Goal: Task Accomplishment & Management: Manage account settings

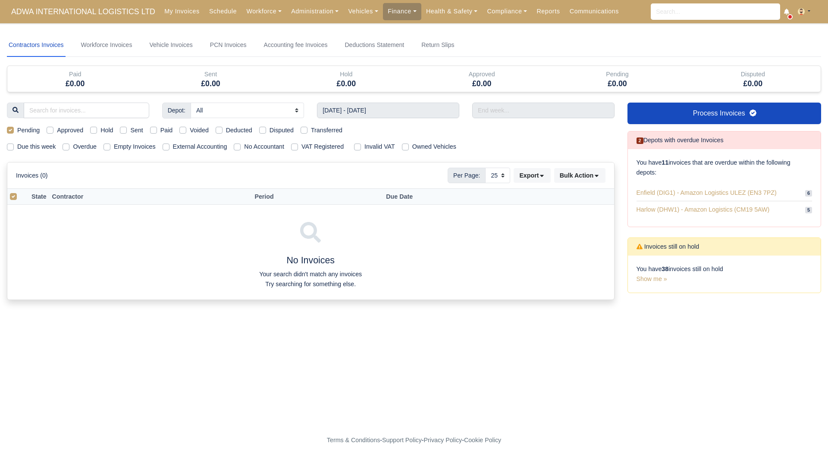
select select "25"
click at [19, 128] on label "Pending" at bounding box center [28, 130] width 22 height 10
click at [14, 128] on input "Pending" at bounding box center [10, 128] width 7 height 7
checkbox input "false"
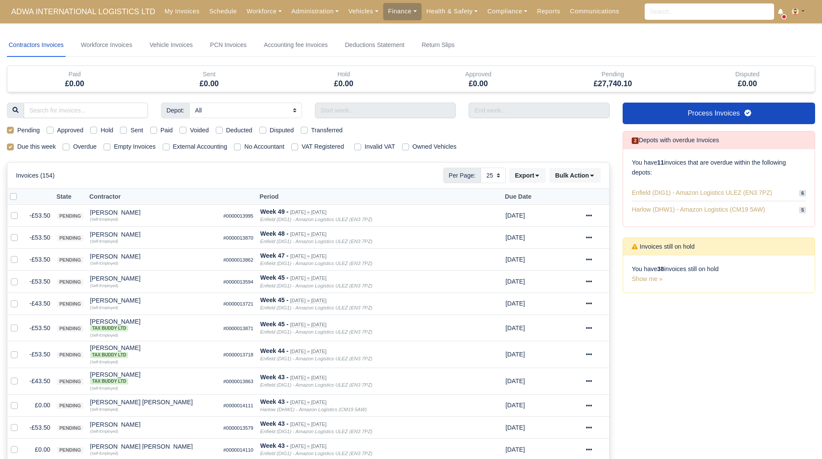
select select "25"
click at [23, 131] on label "Pending" at bounding box center [28, 130] width 22 height 10
click at [14, 131] on input "Pending" at bounding box center [10, 128] width 7 height 7
checkbox input "false"
click at [27, 146] on label "Due this week" at bounding box center [36, 147] width 38 height 10
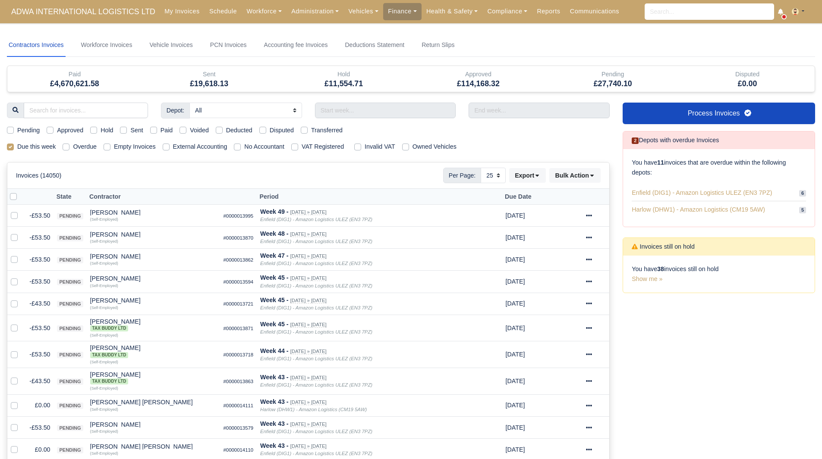
click at [17, 148] on label "Due this week" at bounding box center [36, 147] width 38 height 10
click at [9, 148] on input "Due this week" at bounding box center [10, 145] width 7 height 7
checkbox input "false"
click at [615, 50] on nav "Contractors Invoices Workforce Invoices Vehicle Invoices PCN Invoices Accountin…" at bounding box center [411, 45] width 808 height 23
click at [243, 14] on link "Workforce" at bounding box center [263, 11] width 45 height 17
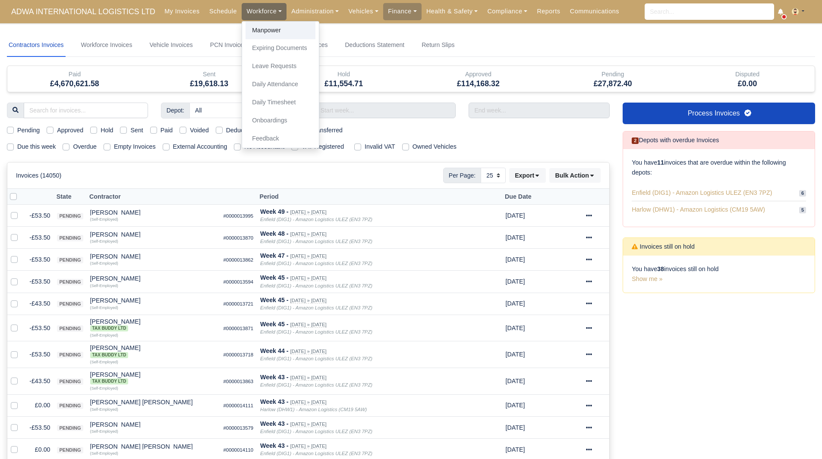
click at [258, 30] on link "Manpower" at bounding box center [280, 31] width 70 height 18
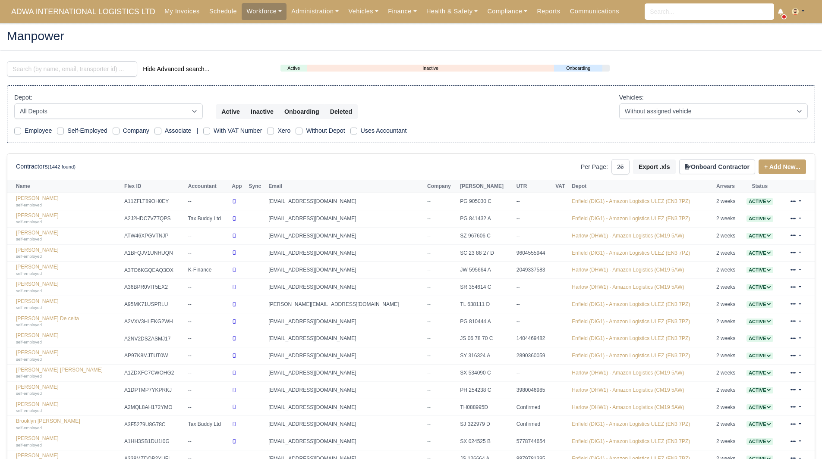
select select "25"
click at [389, 14] on link "Finance" at bounding box center [402, 11] width 38 height 17
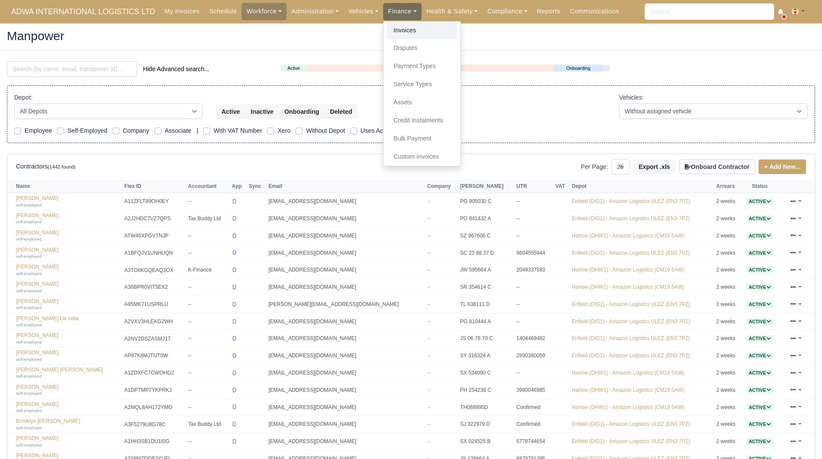
click at [392, 30] on link "Invoices" at bounding box center [422, 31] width 70 height 18
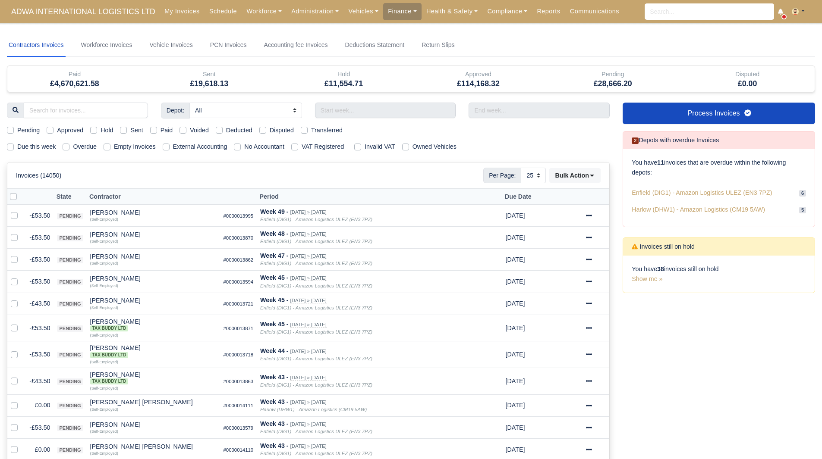
select select "25"
click at [44, 144] on label "Due this week" at bounding box center [36, 147] width 38 height 10
click at [14, 144] on input "Due this week" at bounding box center [10, 145] width 7 height 7
checkbox input "true"
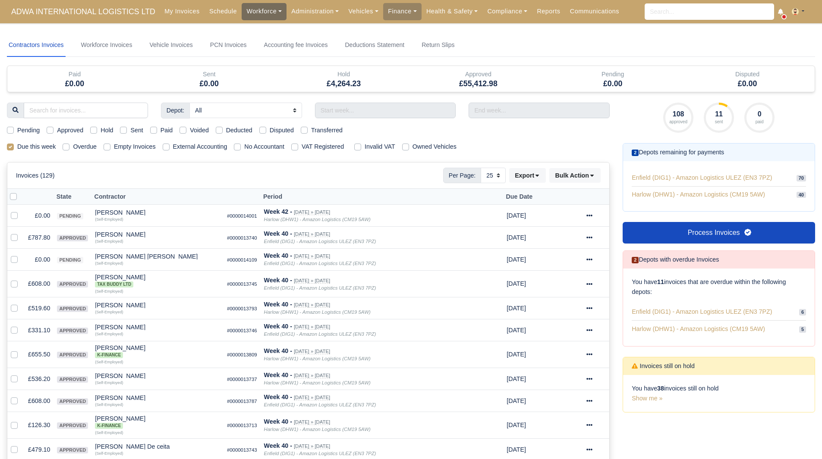
click at [258, 13] on link "Workforce" at bounding box center [263, 11] width 45 height 17
click at [260, 25] on link "Manpower" at bounding box center [280, 31] width 70 height 18
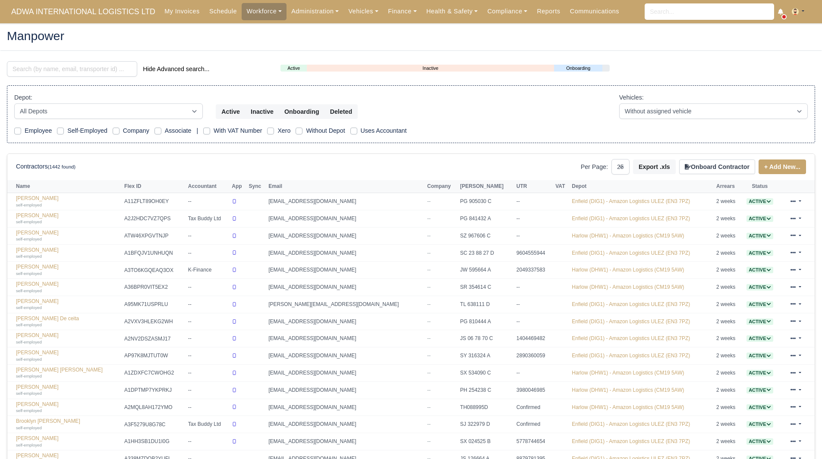
select select "25"
click at [73, 71] on input "search" at bounding box center [72, 69] width 130 height 16
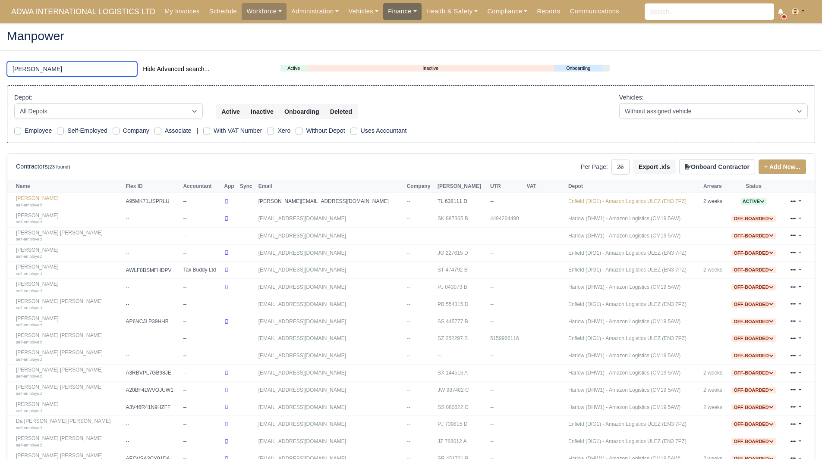
type input "alex"
click at [49, 72] on input "alex" at bounding box center [72, 69] width 130 height 16
click at [54, 321] on link "Alexandra Mocanasu self-employed" at bounding box center [68, 322] width 105 height 13
select select "25"
drag, startPoint x: 394, startPoint y: 14, endPoint x: 399, endPoint y: 24, distance: 11.4
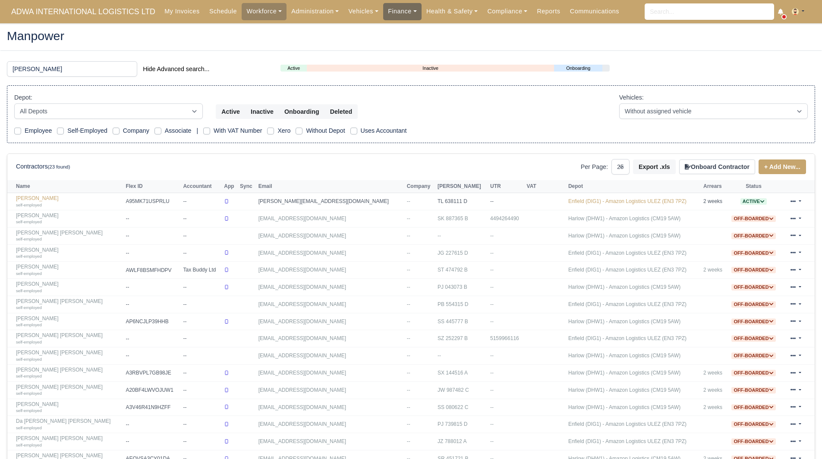
click at [394, 13] on link "Finance" at bounding box center [402, 11] width 38 height 17
click at [399, 27] on link "Invoices" at bounding box center [422, 31] width 70 height 18
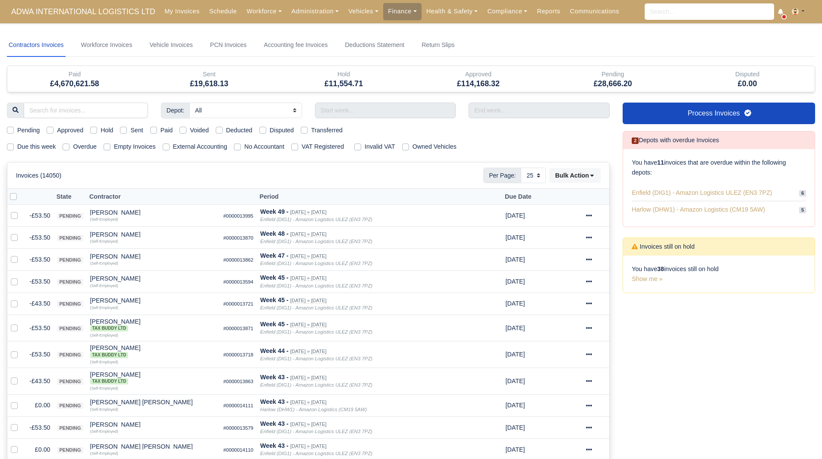
select select "25"
click at [35, 144] on label "Due this week" at bounding box center [36, 147] width 38 height 10
click at [14, 144] on input "Due this week" at bounding box center [10, 145] width 7 height 7
checkbox input "true"
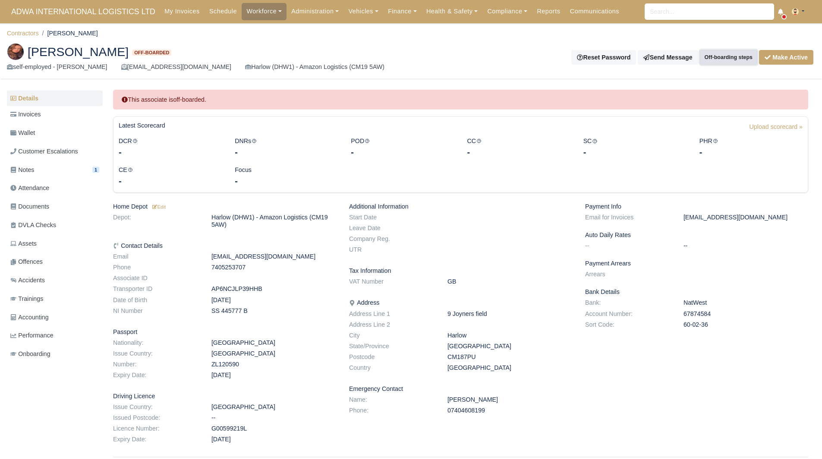
click at [727, 57] on button "Off-boarding steps" at bounding box center [727, 57] width 57 height 15
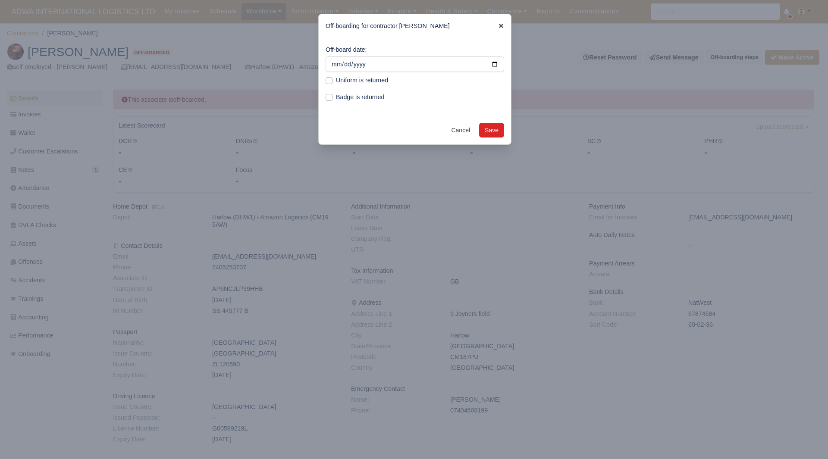
click at [500, 24] on icon at bounding box center [501, 26] width 4 height 4
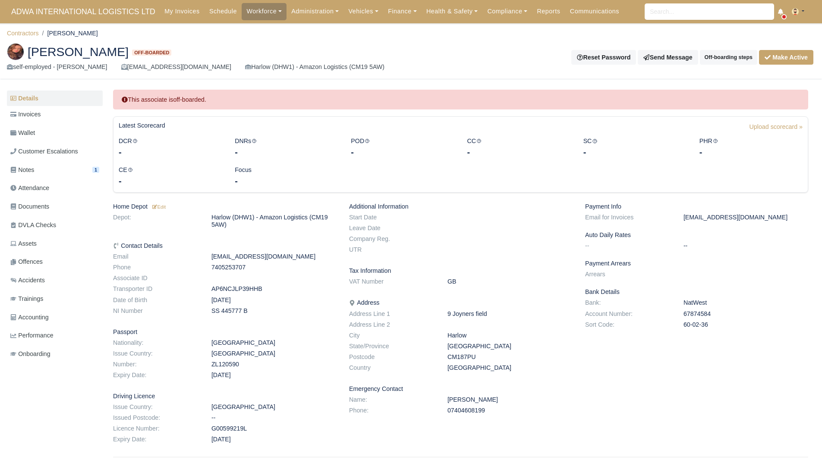
click at [799, 70] on div "Alexandra Mocanasu Off-boarded self-employed - Alexandra Mocanasu alexaanca22@i…" at bounding box center [410, 57] width 821 height 43
click at [792, 61] on button "Make Active" at bounding box center [786, 57] width 54 height 15
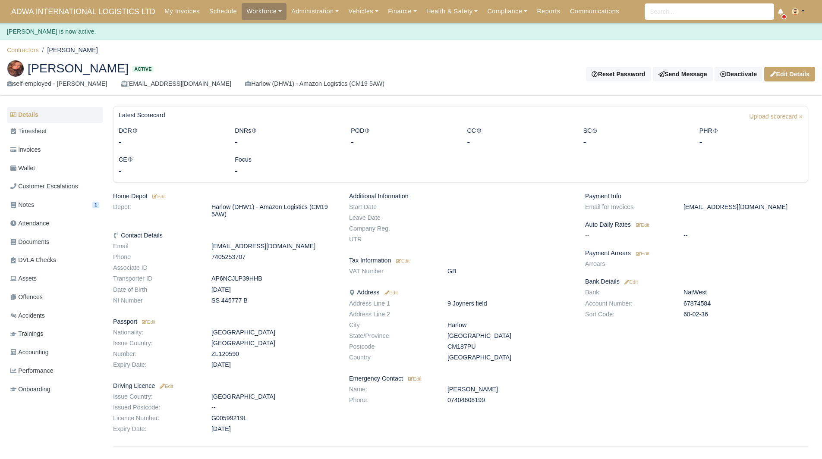
click at [22, 52] on link "Contractors" at bounding box center [23, 50] width 32 height 7
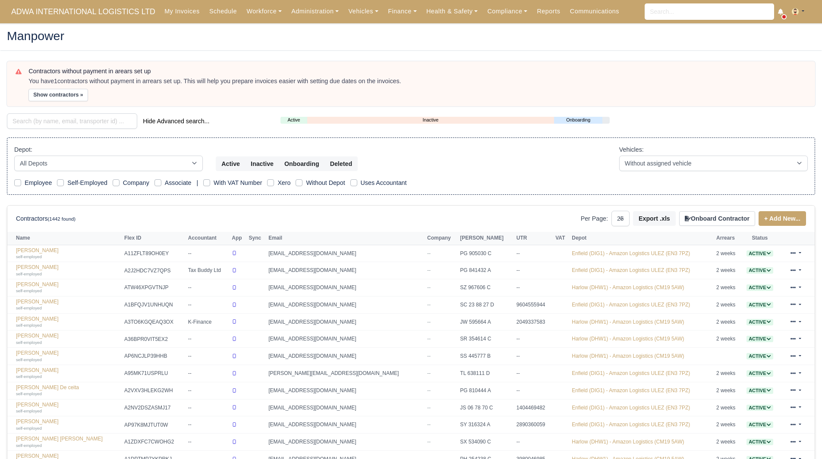
select select "25"
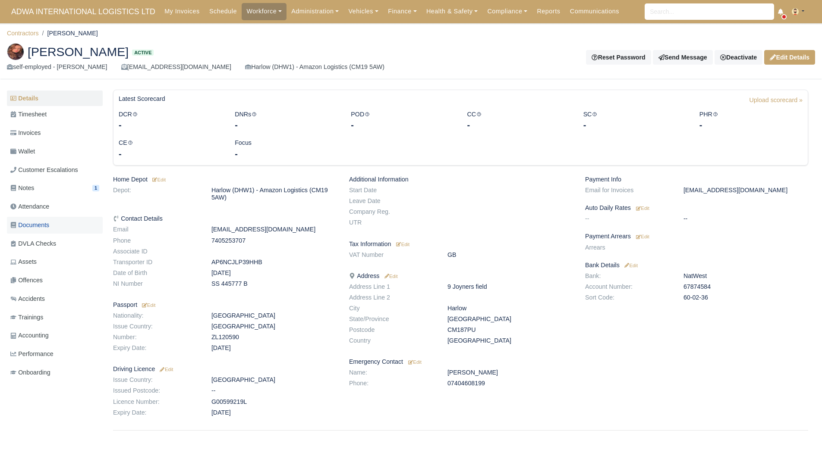
click at [41, 229] on span "Documents" at bounding box center [29, 225] width 39 height 10
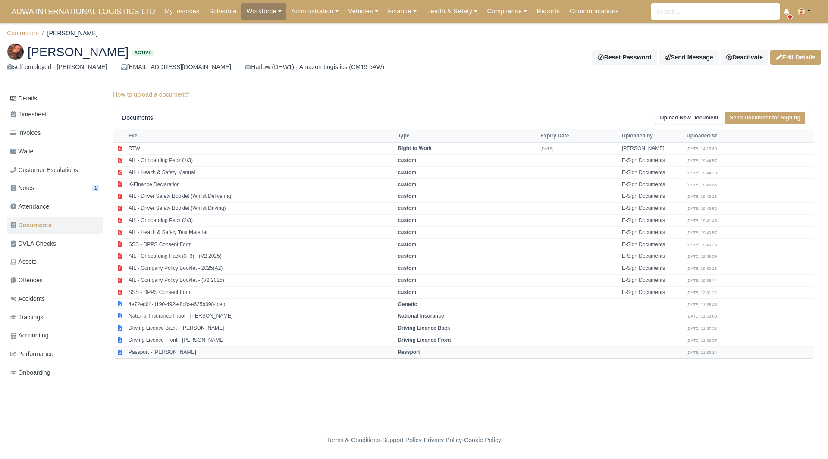
click at [208, 353] on td "Passport - [PERSON_NAME]" at bounding box center [260, 352] width 269 height 12
select select "passport"
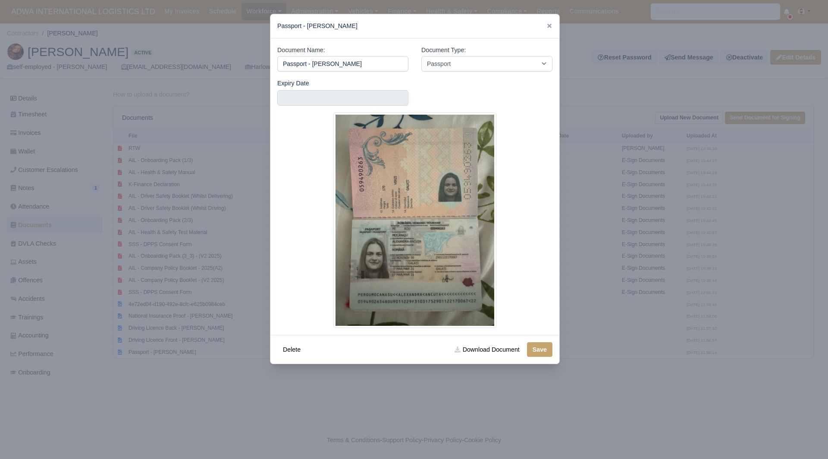
click at [406, 406] on div at bounding box center [414, 229] width 828 height 459
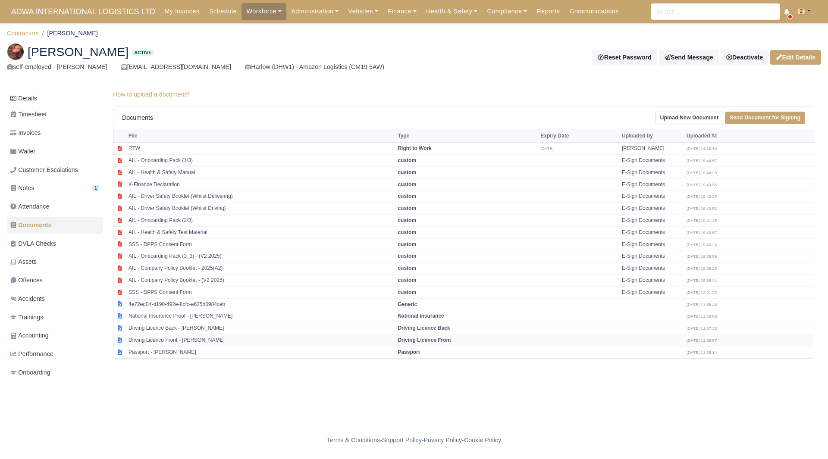
click at [211, 341] on td "Driving Licence Front - [PERSON_NAME]" at bounding box center [260, 340] width 269 height 12
select select "driving-licence-front"
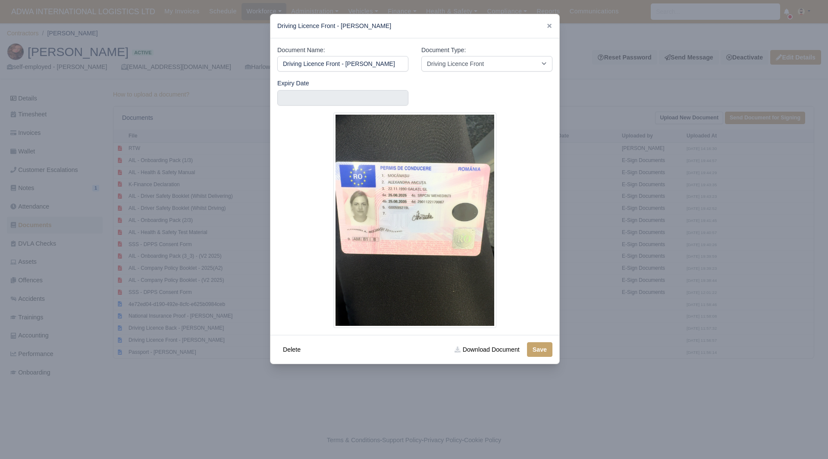
click at [228, 372] on div at bounding box center [414, 229] width 828 height 459
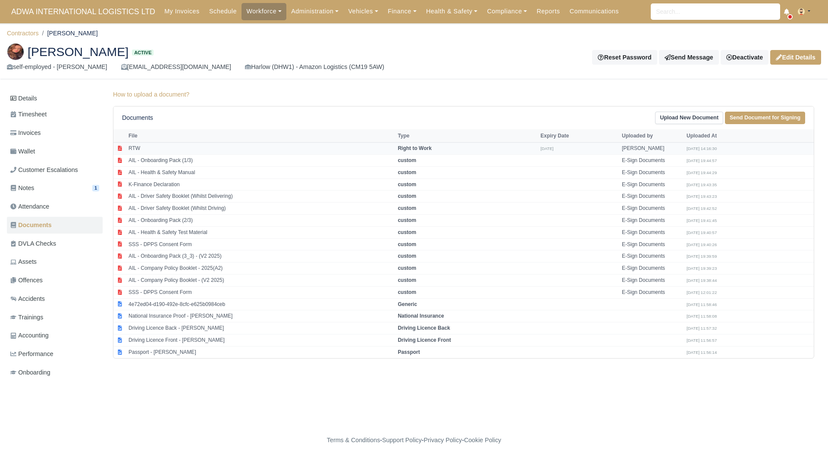
click at [160, 151] on td "RTW" at bounding box center [260, 149] width 269 height 12
select select "right-to-work"
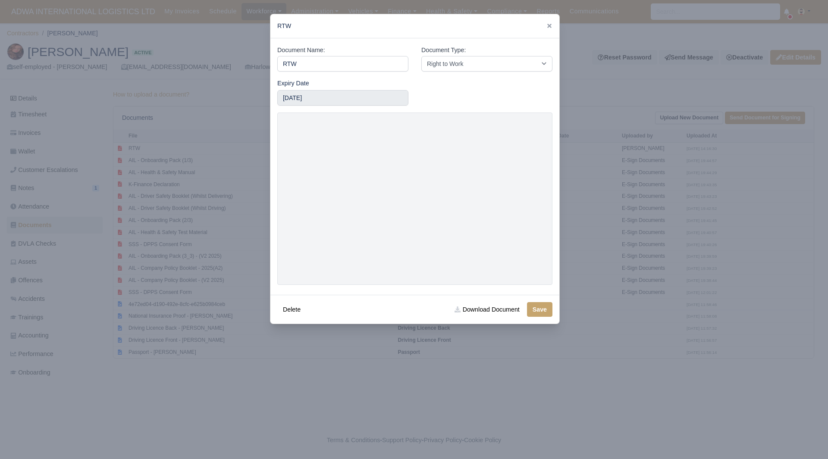
click at [649, 274] on div at bounding box center [414, 229] width 828 height 459
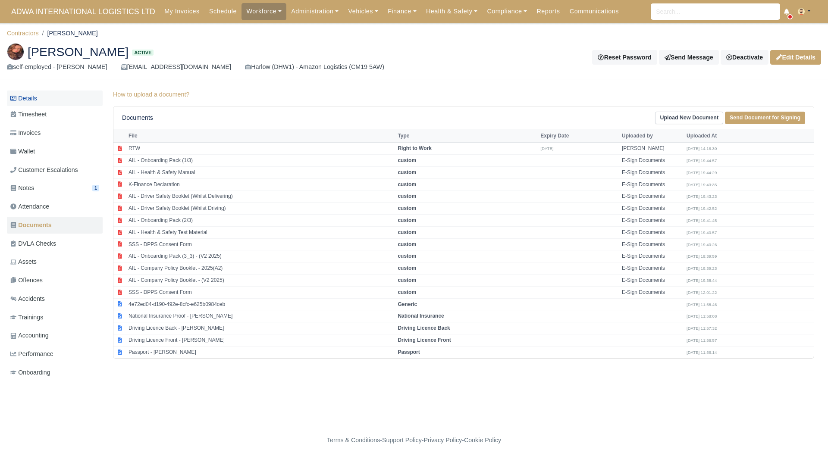
click at [55, 102] on link "Details" at bounding box center [55, 99] width 96 height 16
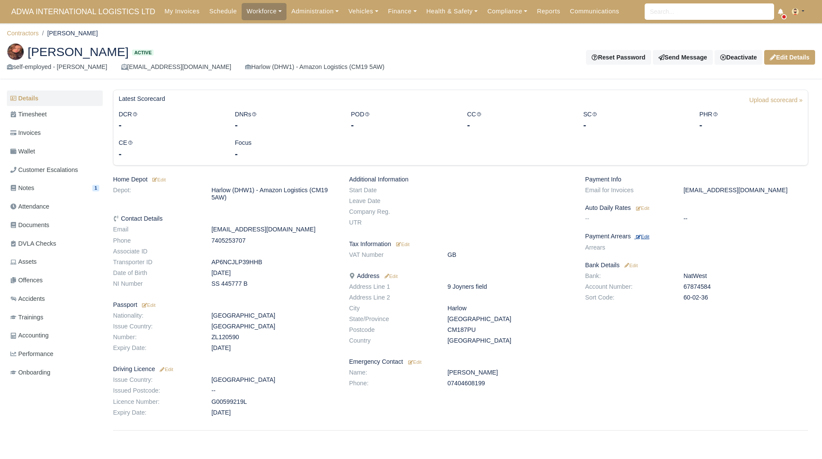
click at [644, 236] on small "Edit" at bounding box center [642, 236] width 13 height 5
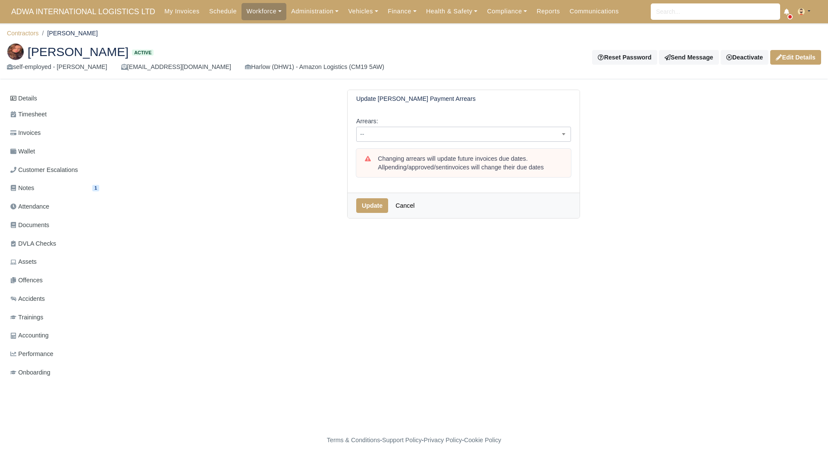
click at [429, 134] on span "--" at bounding box center [464, 134] width 214 height 11
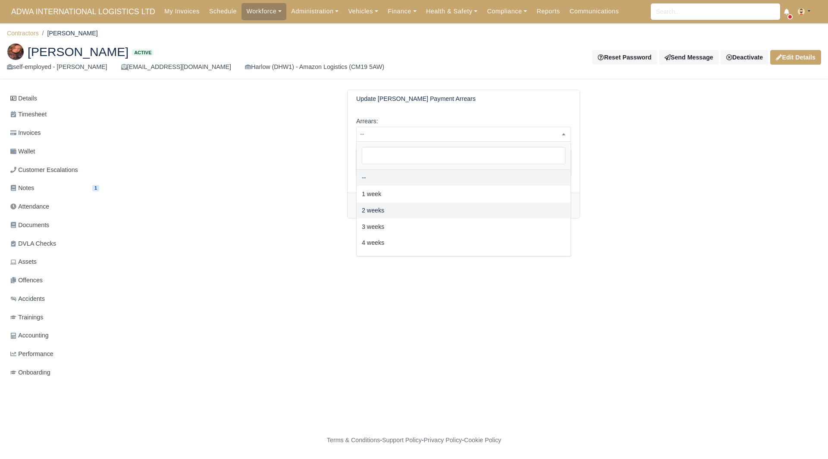
drag, startPoint x: 407, startPoint y: 205, endPoint x: 373, endPoint y: 204, distance: 33.2
select select "2W"
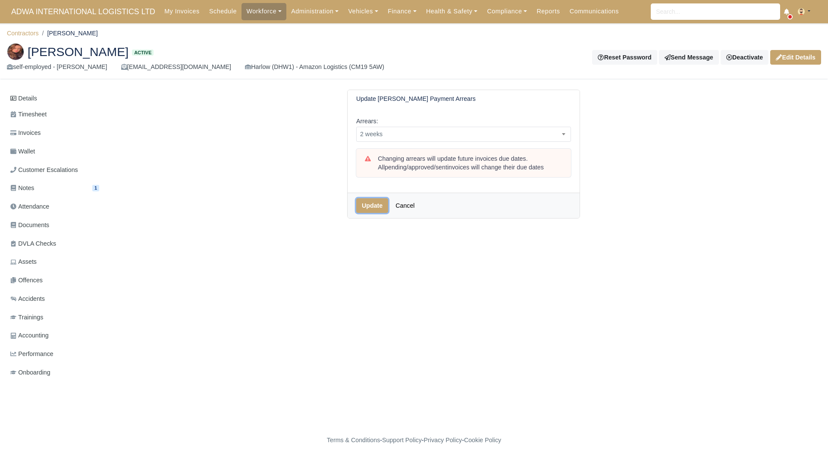
click at [373, 204] on button "Update" at bounding box center [372, 205] width 32 height 15
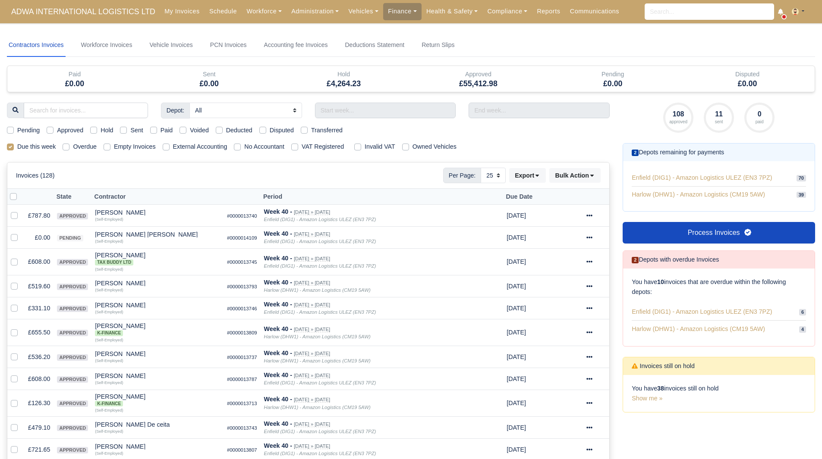
select select "25"
click at [14, 132] on div "Pending" at bounding box center [23, 130] width 33 height 10
click at [19, 129] on label "Pending" at bounding box center [28, 130] width 22 height 10
click at [14, 129] on input "Pending" at bounding box center [10, 128] width 7 height 7
checkbox input "true"
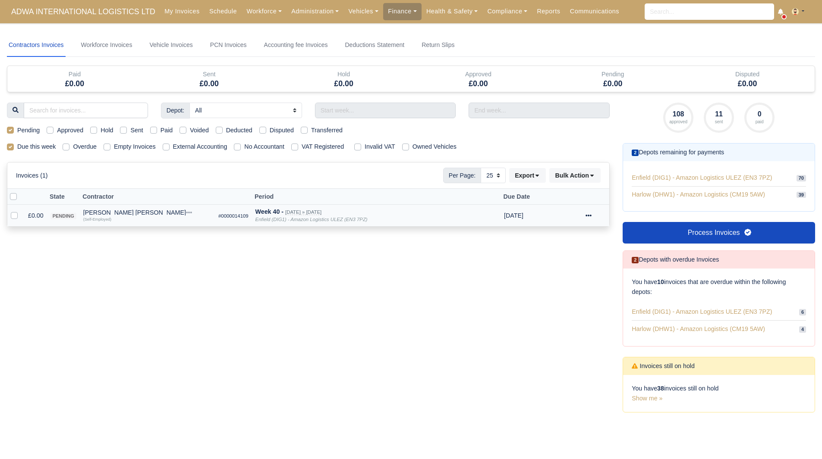
click at [21, 211] on label at bounding box center [21, 211] width 0 height 0
click at [17, 218] on input "checkbox" at bounding box center [14, 214] width 7 height 7
checkbox input "true"
click at [571, 173] on button "Bulk Action" at bounding box center [574, 175] width 51 height 15
click at [556, 241] on div "Void" at bounding box center [561, 244] width 77 height 13
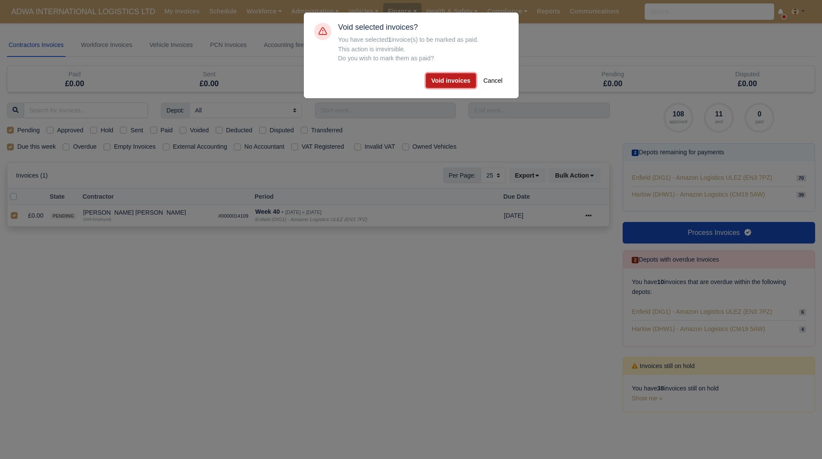
click at [455, 78] on button "Void invoices" at bounding box center [451, 80] width 50 height 15
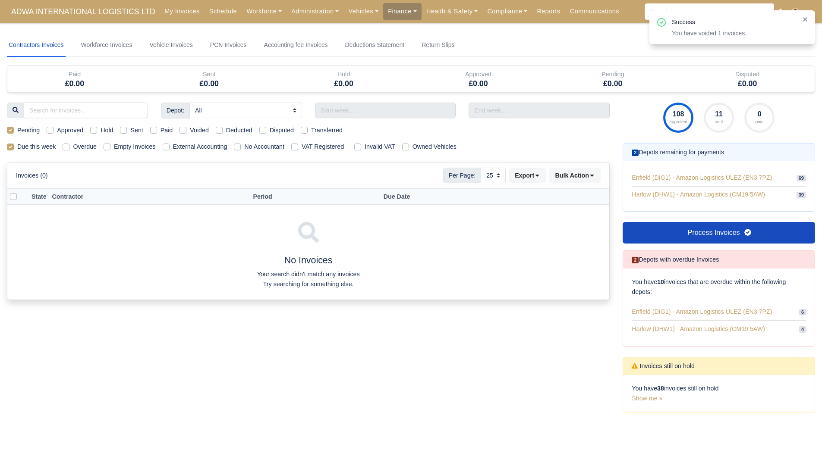
click at [29, 133] on label "Pending" at bounding box center [28, 130] width 22 height 10
click at [14, 132] on input "Pending" at bounding box center [10, 128] width 7 height 7
checkbox input "false"
